Goal: Information Seeking & Learning: Learn about a topic

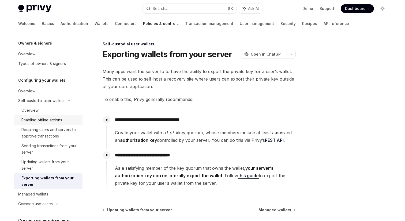
scroll to position [16, 0]
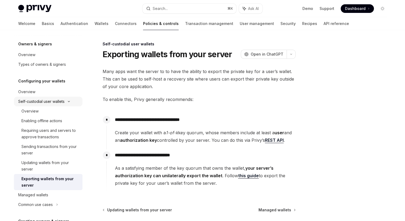
click at [69, 101] on icon at bounding box center [69, 101] width 2 height 1
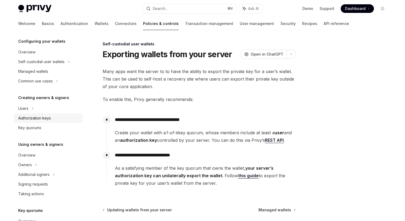
scroll to position [0, 0]
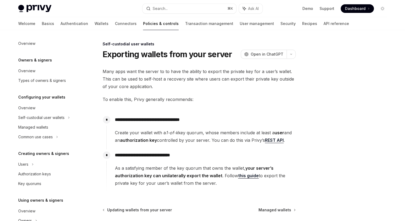
click at [41, 5] on img at bounding box center [34, 9] width 33 height 8
type textarea "*"
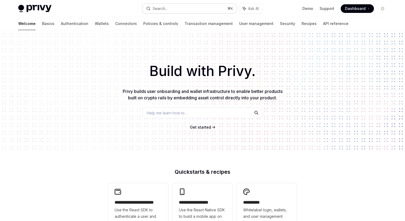
click at [199, 7] on button "Search... ⌘ K" at bounding box center [190, 9] width 94 height 10
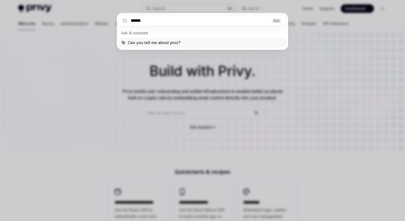
type input "*******"
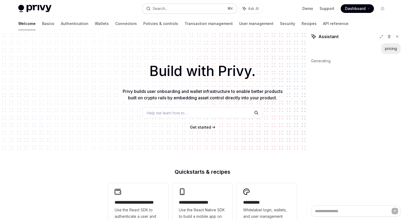
click at [191, 8] on button "Search... ⌘ K" at bounding box center [190, 9] width 94 height 10
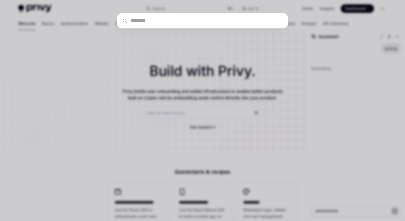
click at [290, 33] on div at bounding box center [202, 110] width 405 height 221
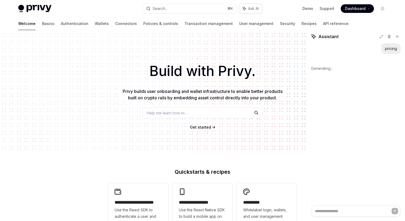
click at [253, 8] on span "Ask AI" at bounding box center [253, 8] width 11 height 5
click at [189, 8] on button "Search... ⌘ K" at bounding box center [190, 9] width 94 height 10
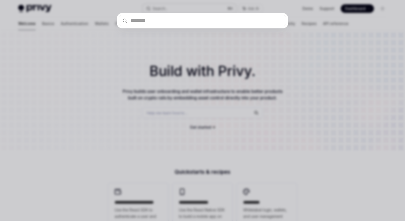
type textarea "*"
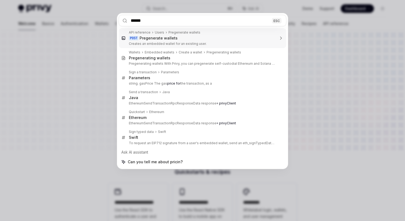
type input "*******"
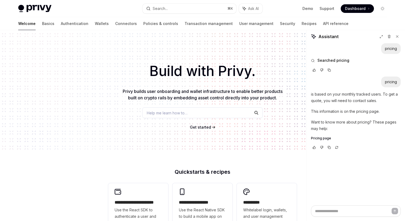
click at [322, 137] on span "Pricing page" at bounding box center [321, 138] width 20 height 4
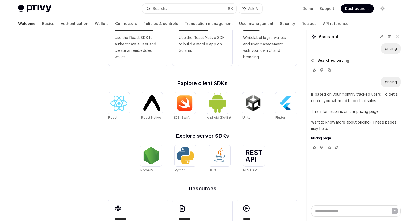
scroll to position [206, 0]
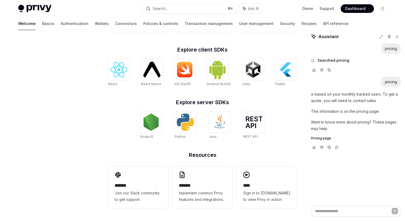
click at [324, 136] on span "Pricing page" at bounding box center [321, 138] width 20 height 4
type textarea "*"
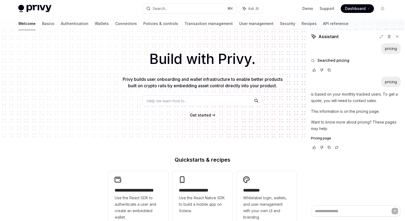
scroll to position [14, 0]
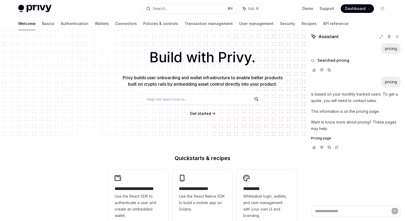
click at [204, 113] on span "Get started" at bounding box center [200, 113] width 21 height 5
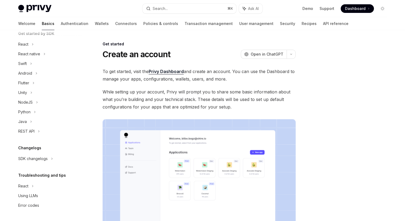
click at [167, 70] on link "Privy Dashboard" at bounding box center [166, 72] width 35 height 6
